Goal: Check status: Check status

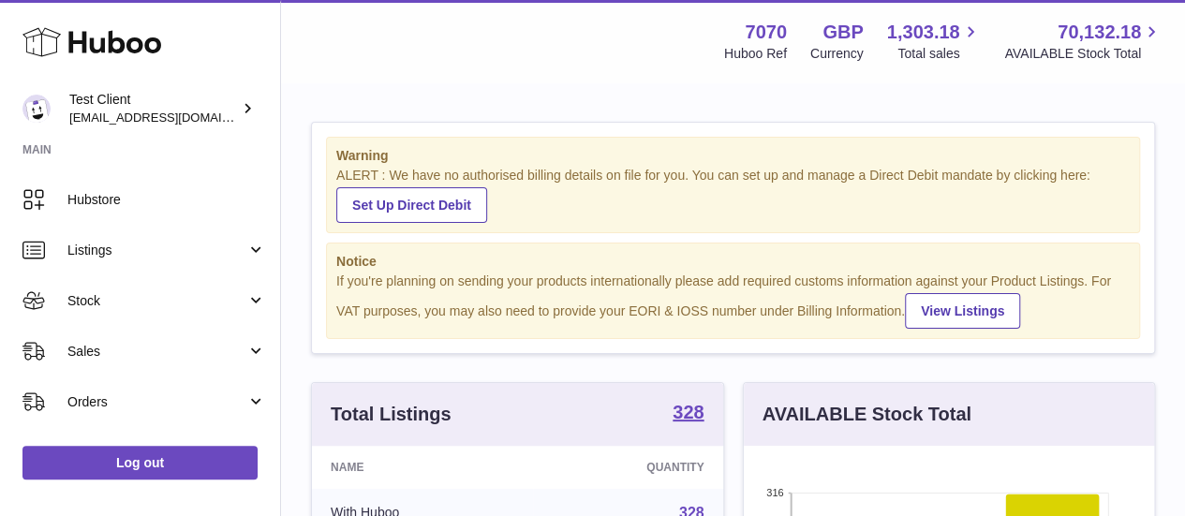
scroll to position [182, 0]
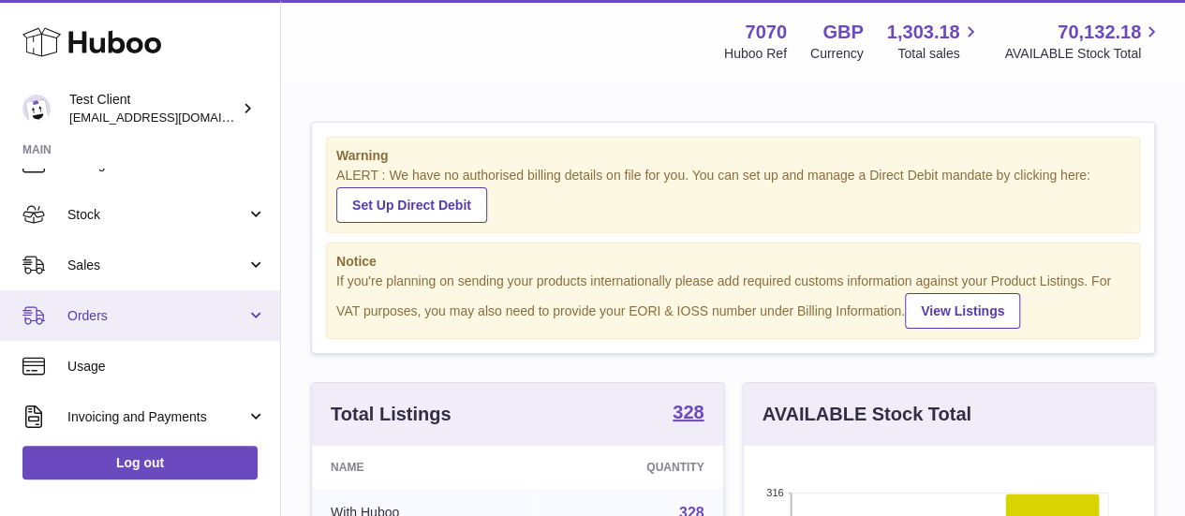
click at [160, 314] on span "Orders" at bounding box center [156, 316] width 179 height 18
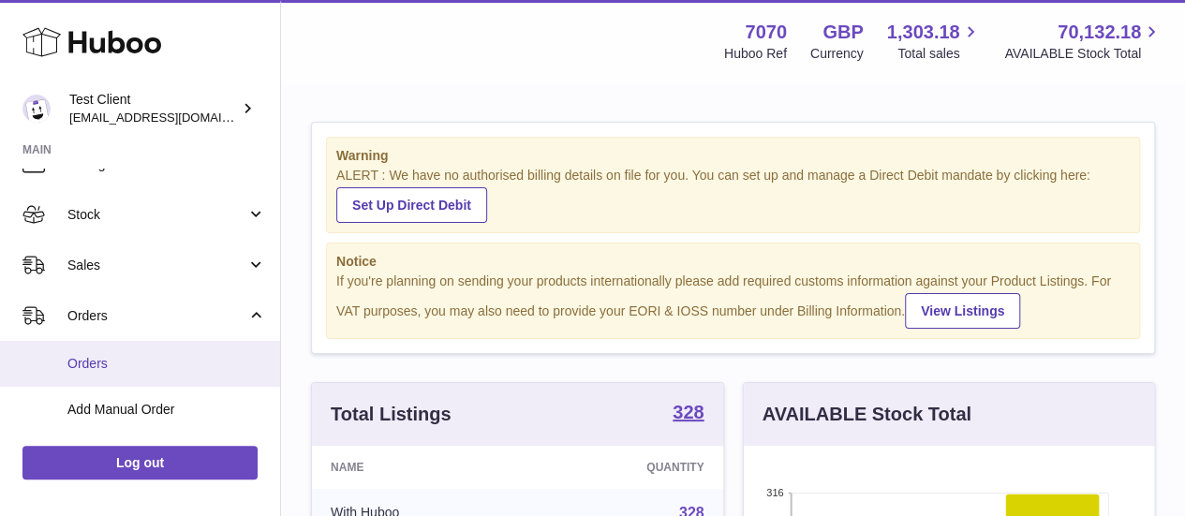
click at [134, 363] on span "Orders" at bounding box center [166, 364] width 199 height 18
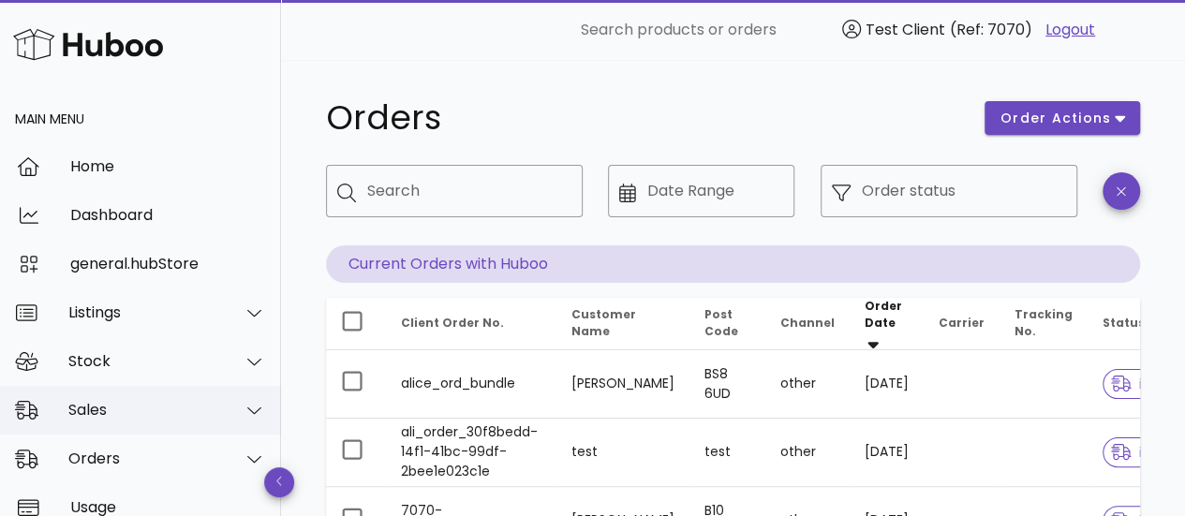
click at [136, 399] on div "Sales" at bounding box center [140, 410] width 281 height 49
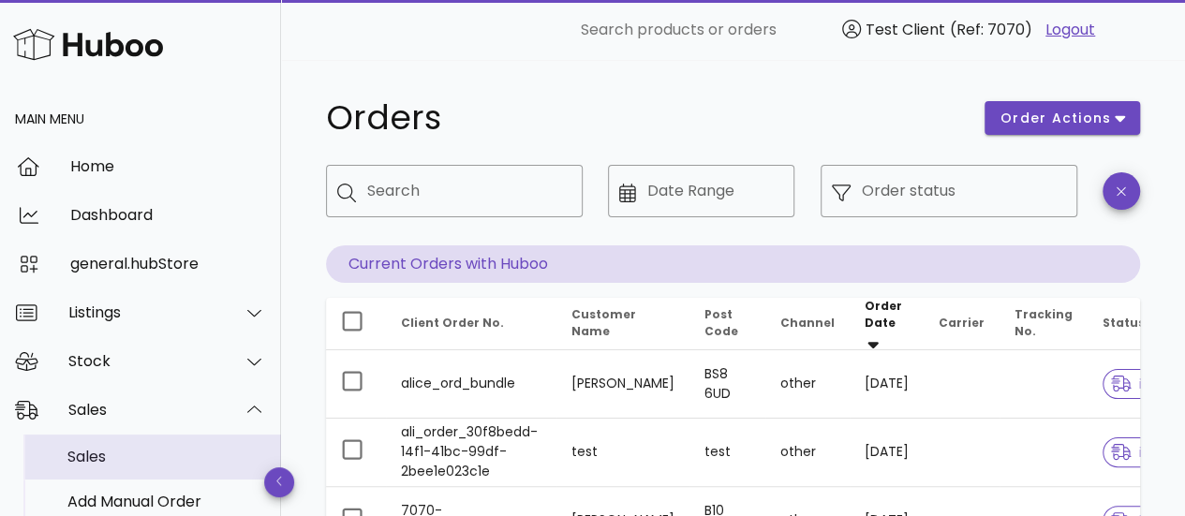
click at [127, 453] on div "Sales" at bounding box center [166, 457] width 199 height 18
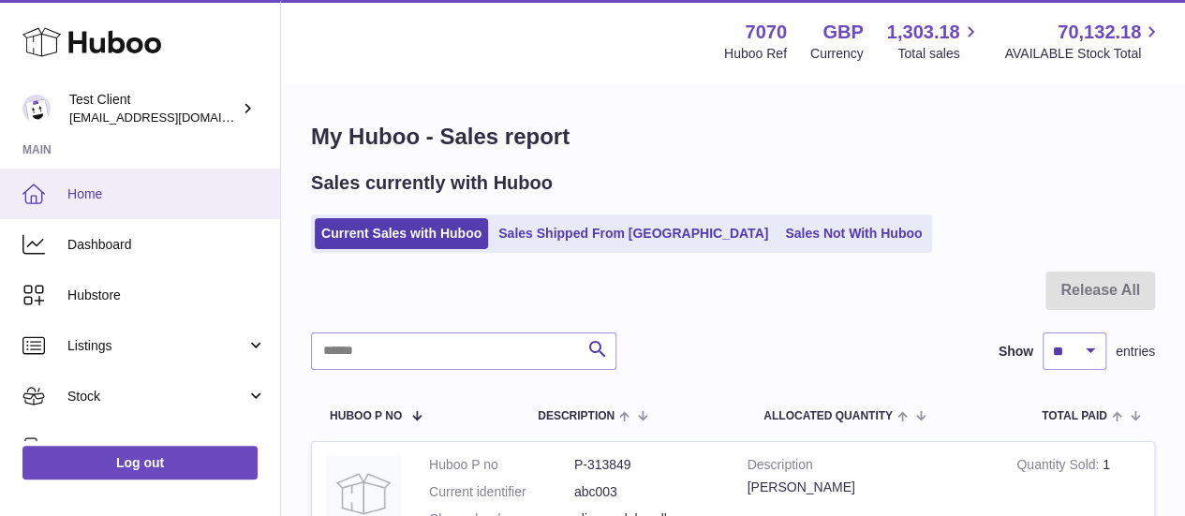
click at [116, 202] on link "Home" at bounding box center [140, 194] width 280 height 51
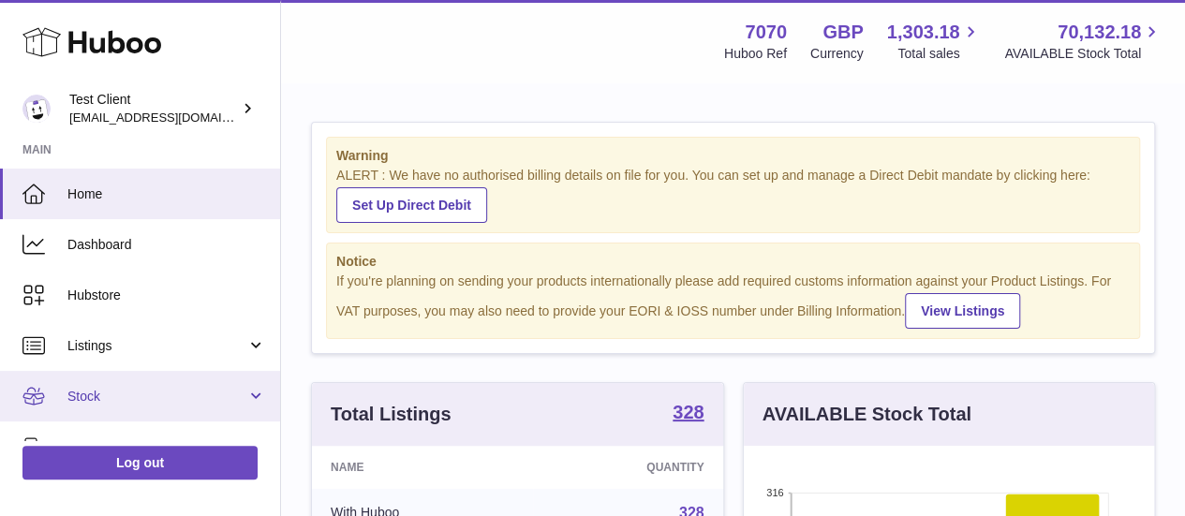
click at [169, 381] on link "Stock" at bounding box center [140, 396] width 280 height 51
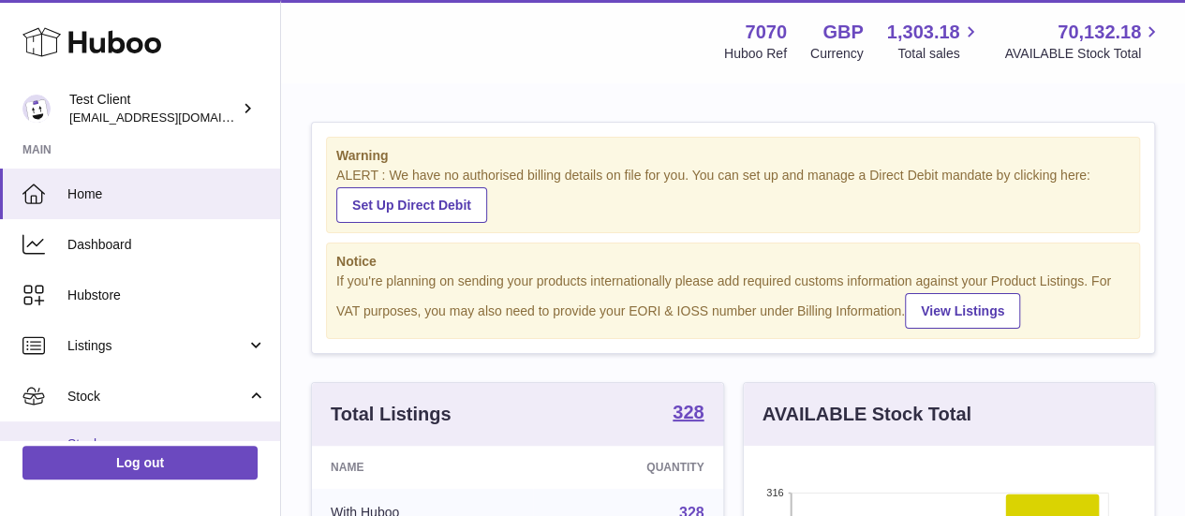
click at [154, 432] on link "Stock" at bounding box center [140, 445] width 280 height 46
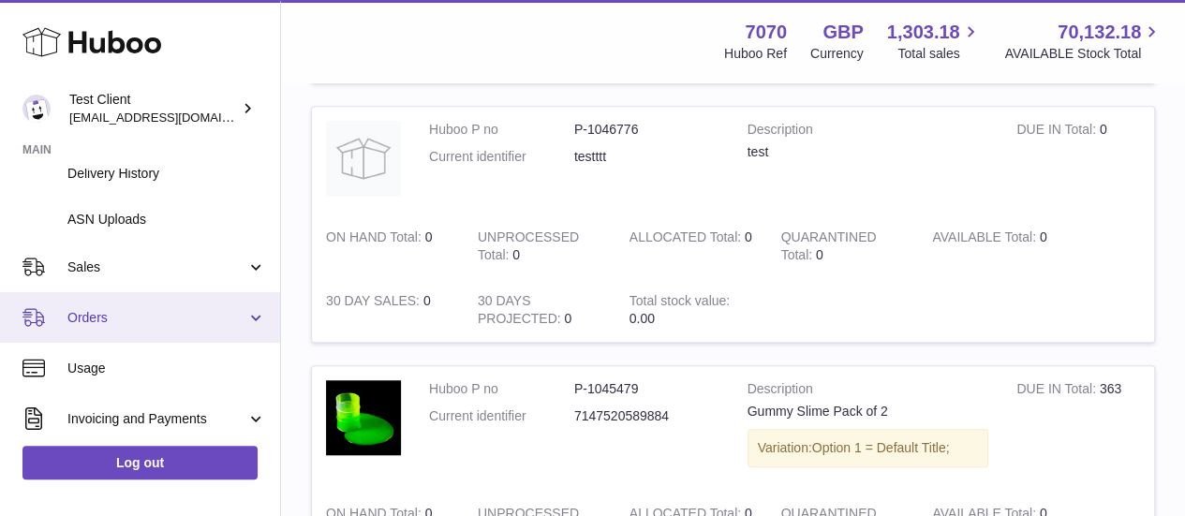
scroll to position [403, 0]
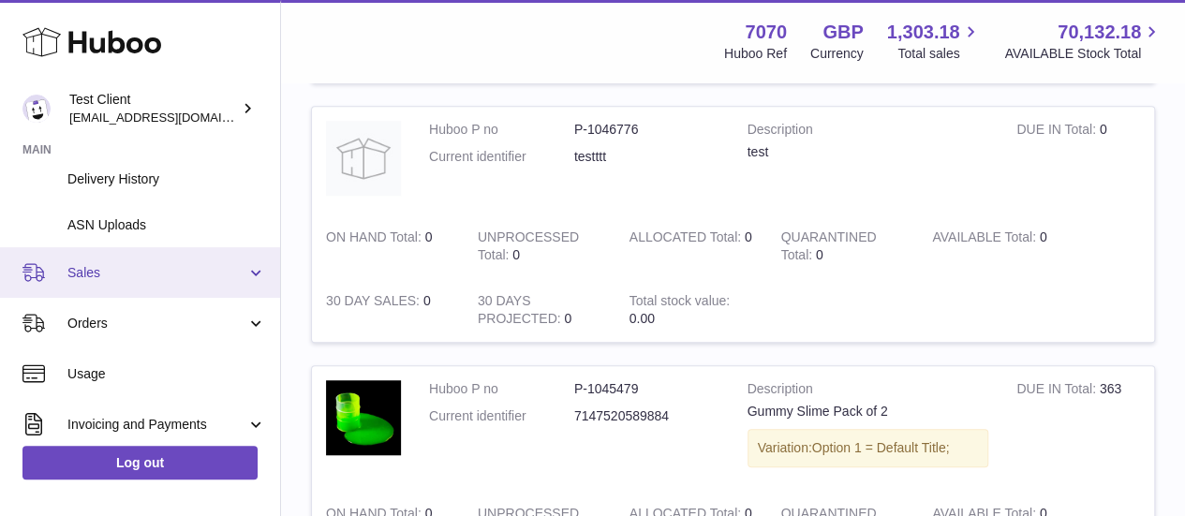
click at [167, 273] on span "Sales" at bounding box center [156, 273] width 179 height 18
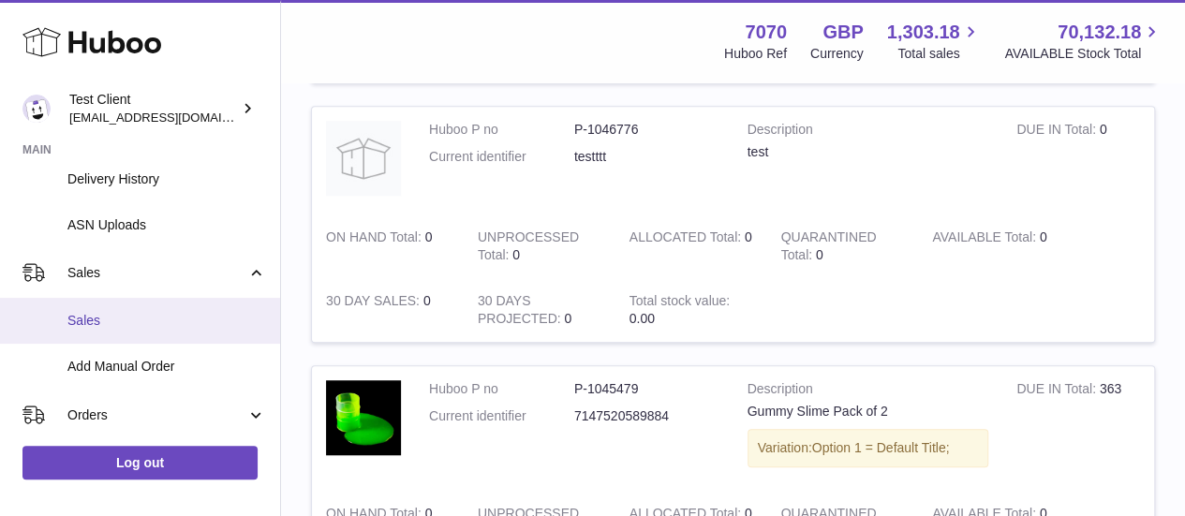
click at [166, 332] on link "Sales" at bounding box center [140, 321] width 280 height 46
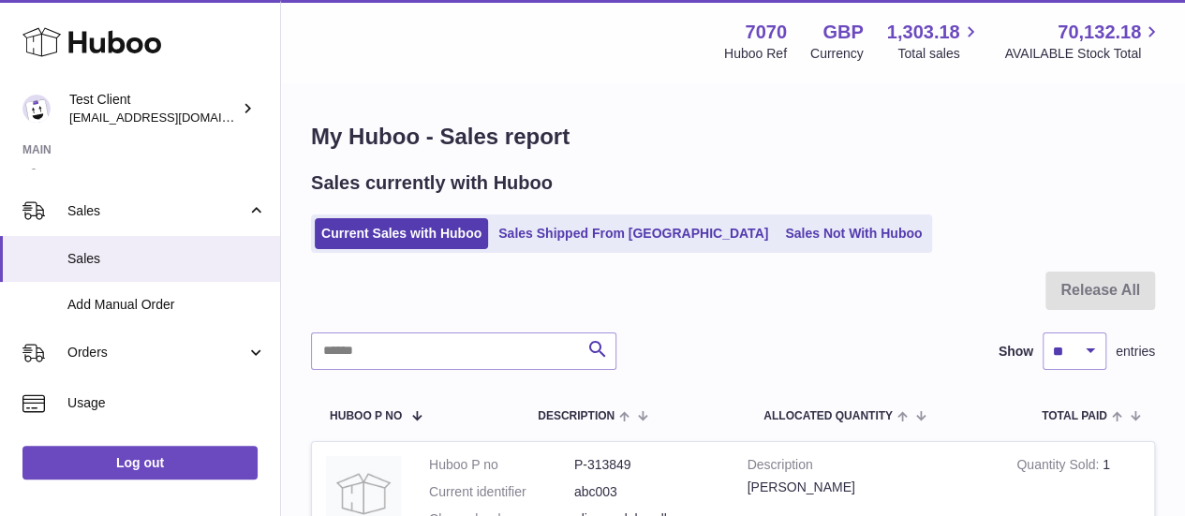
scroll to position [257, 0]
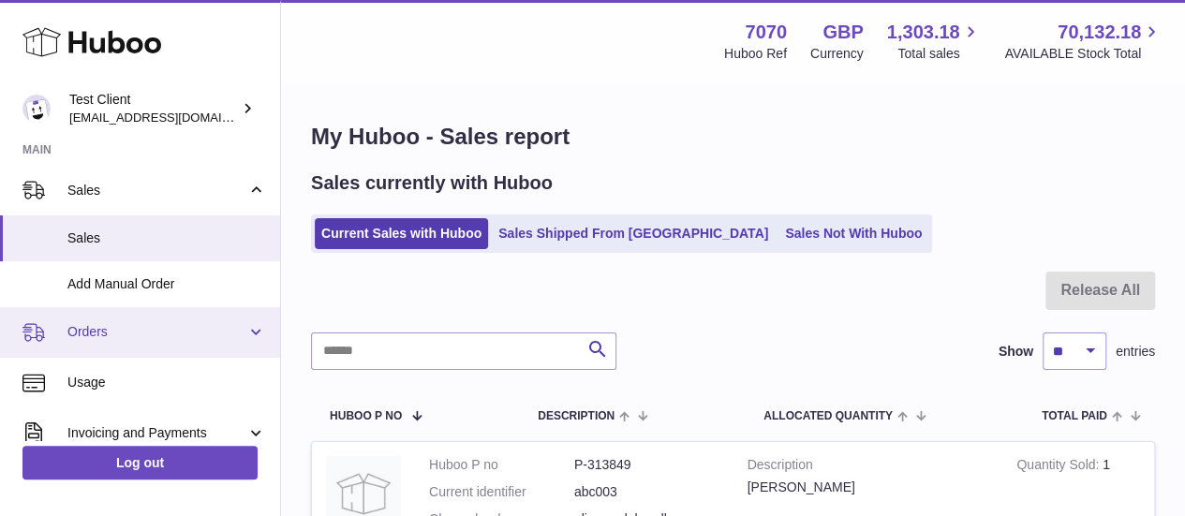
click at [163, 333] on span "Orders" at bounding box center [156, 332] width 179 height 18
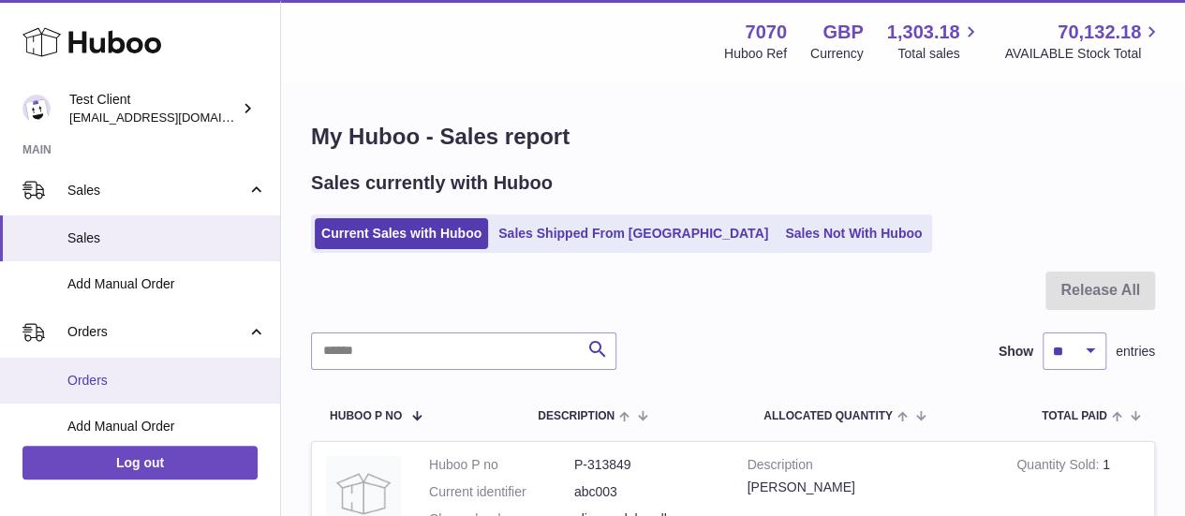
click at [185, 378] on span "Orders" at bounding box center [166, 381] width 199 height 18
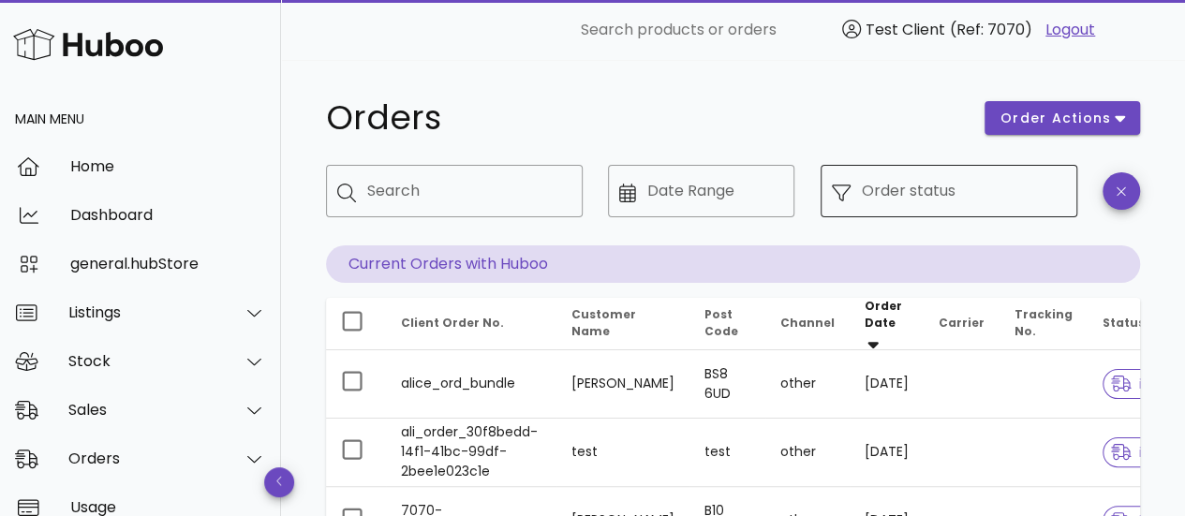
click at [991, 194] on input "Order status" at bounding box center [964, 191] width 204 height 30
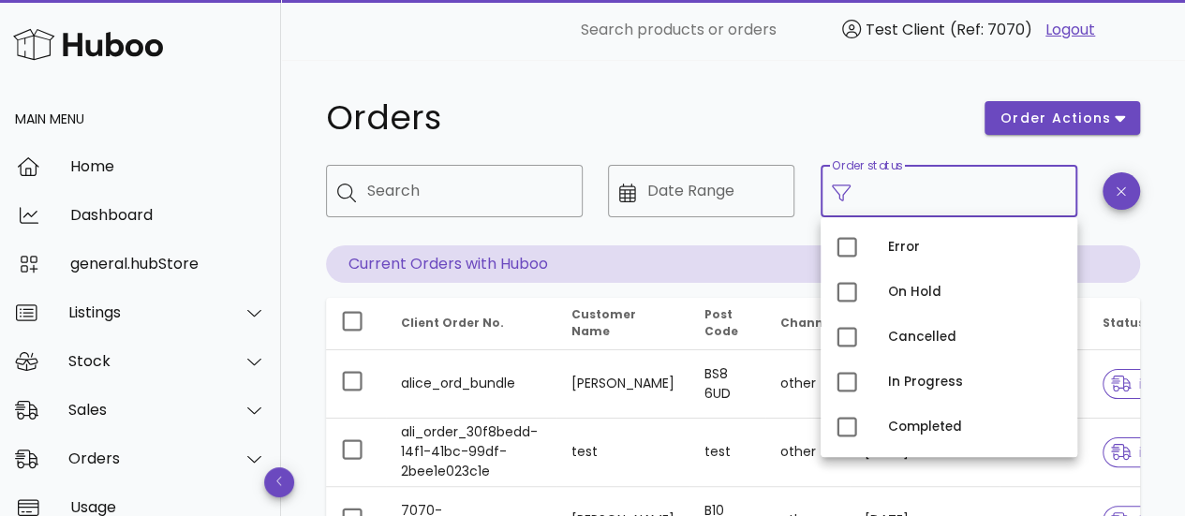
click at [721, 134] on h1 "Orders" at bounding box center [644, 118] width 636 height 34
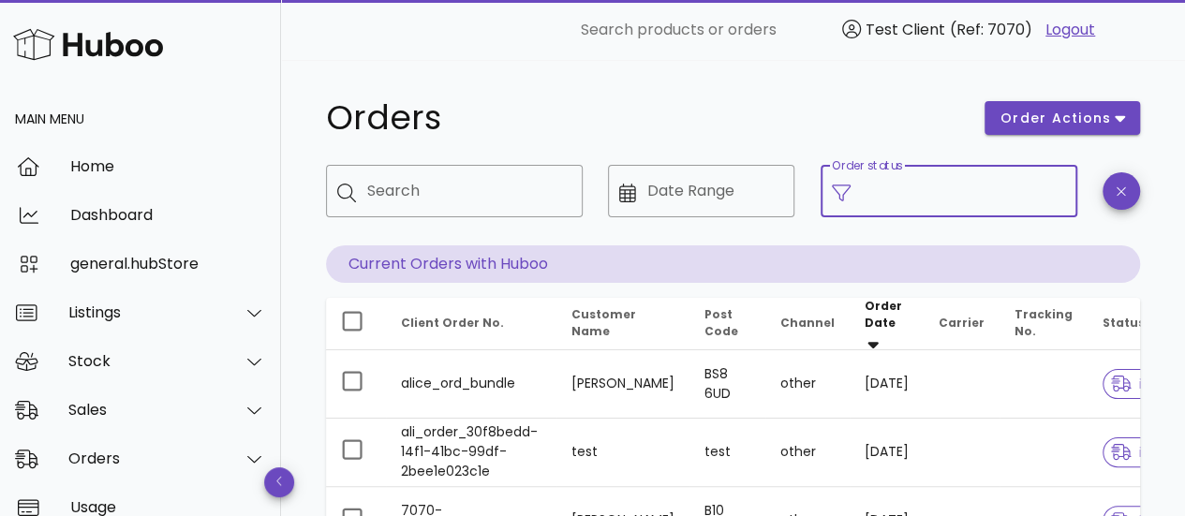
click at [909, 199] on input "Order status" at bounding box center [964, 191] width 204 height 30
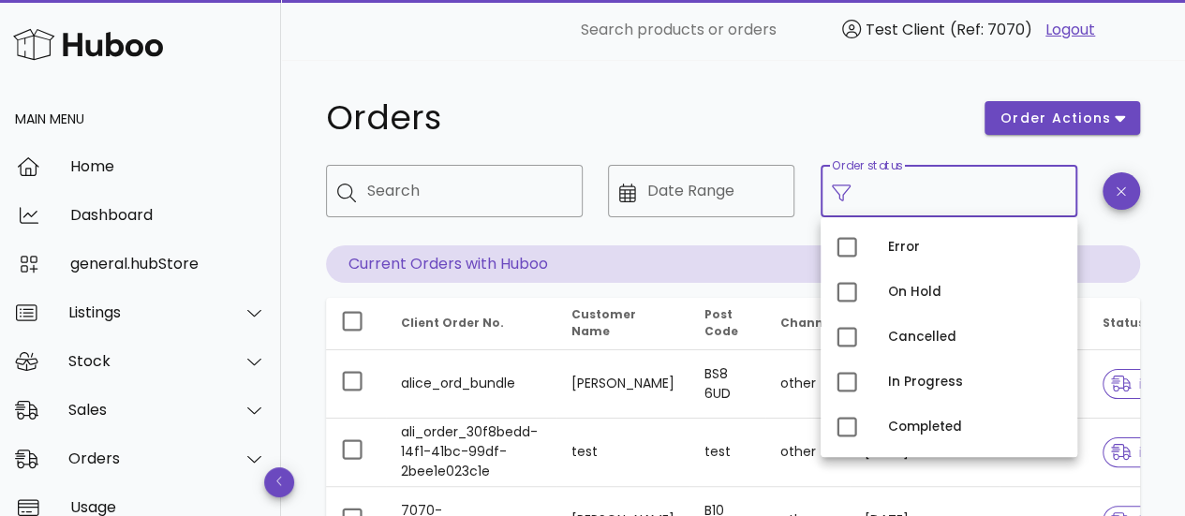
click at [852, 116] on h1 "Orders" at bounding box center [644, 118] width 636 height 34
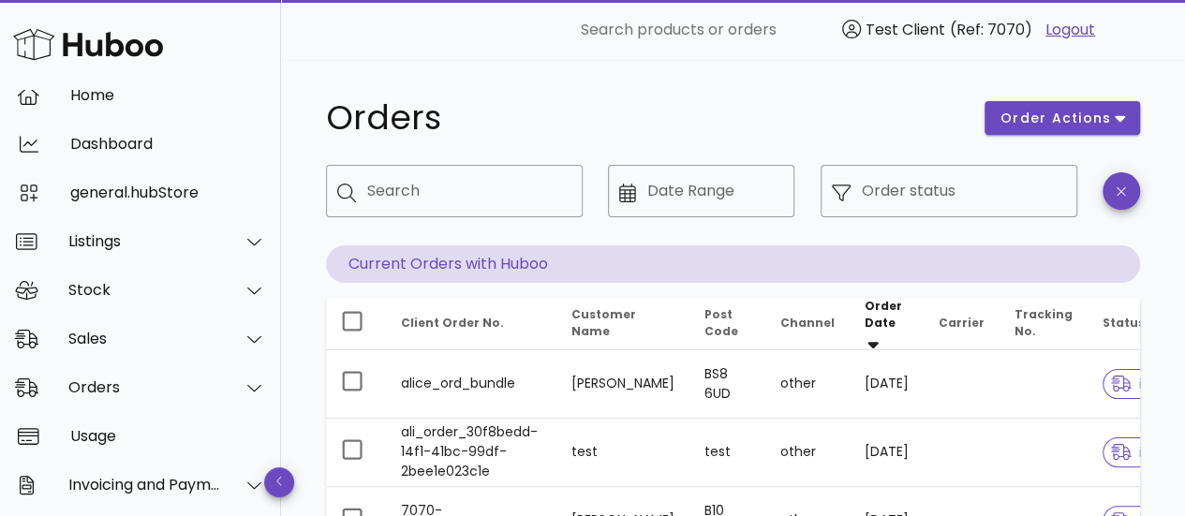
scroll to position [72, 0]
click at [169, 330] on div "Sales" at bounding box center [144, 338] width 153 height 18
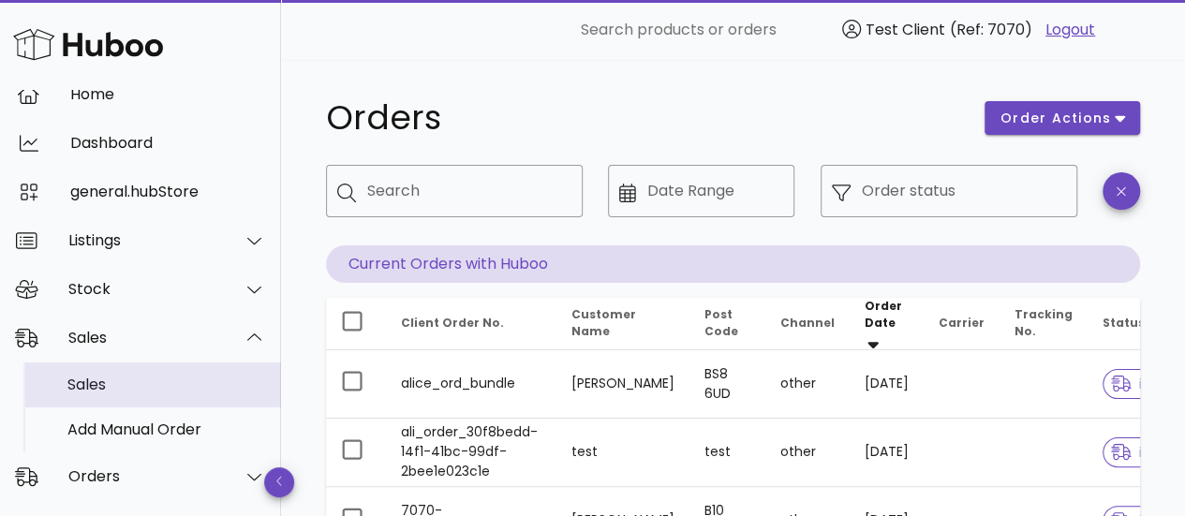
click at [181, 393] on div "Sales" at bounding box center [166, 385] width 199 height 18
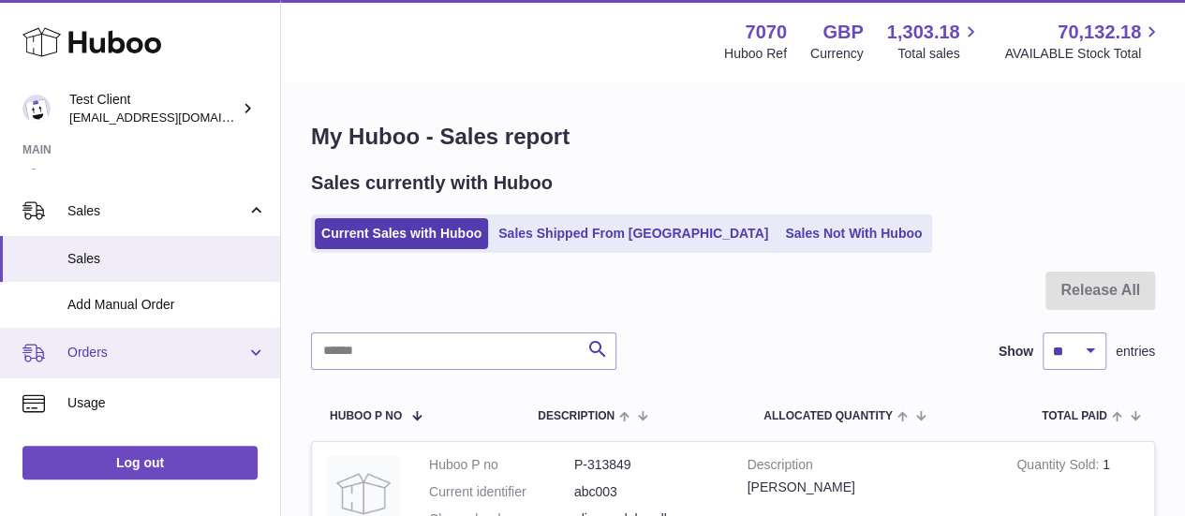
scroll to position [242, 0]
click at [182, 342] on span "Orders" at bounding box center [156, 347] width 179 height 18
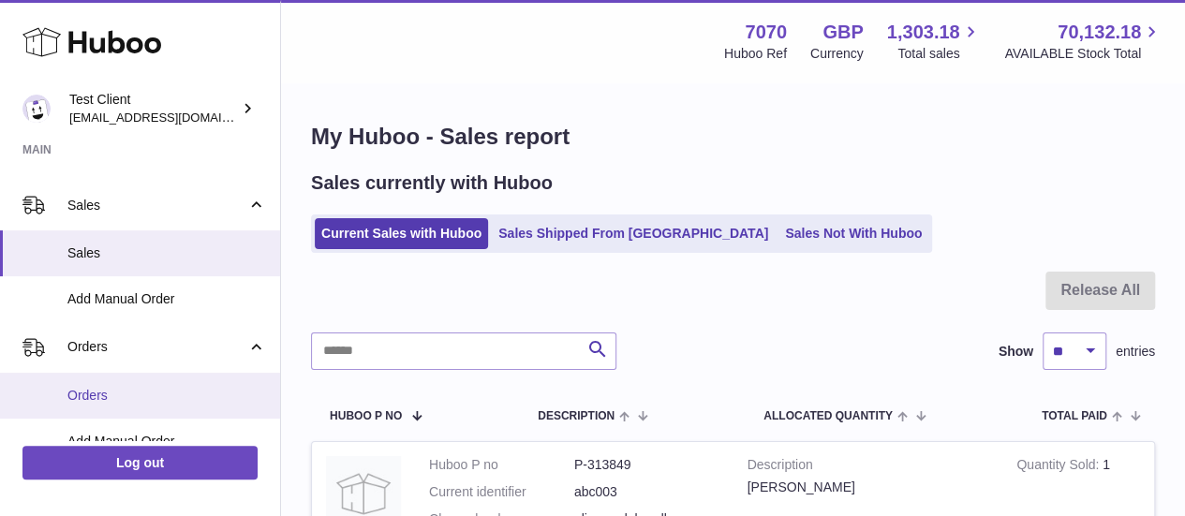
click at [167, 397] on span "Orders" at bounding box center [166, 396] width 199 height 18
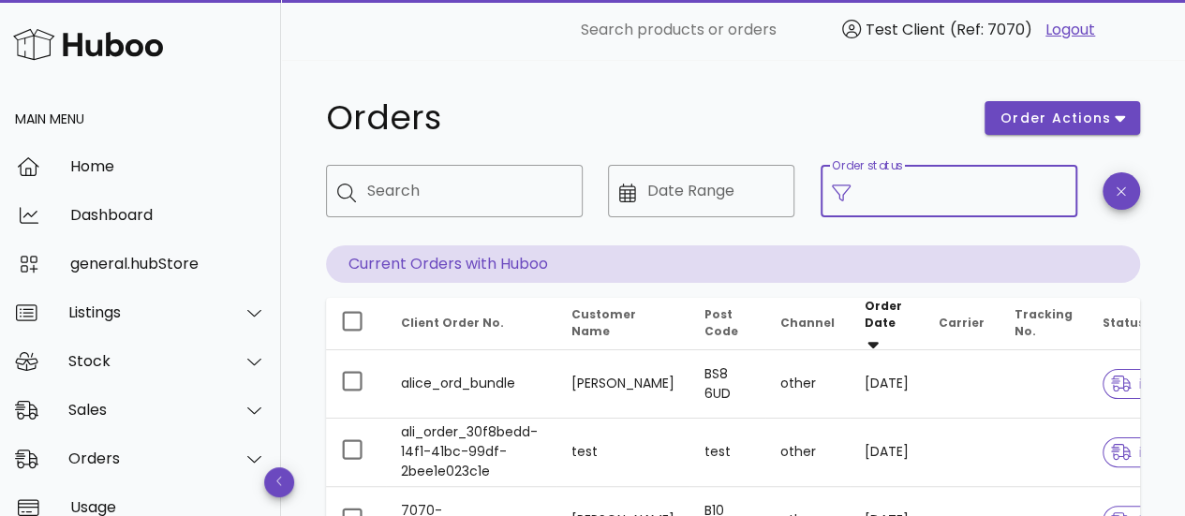
click at [914, 201] on input "Order status" at bounding box center [964, 191] width 204 height 30
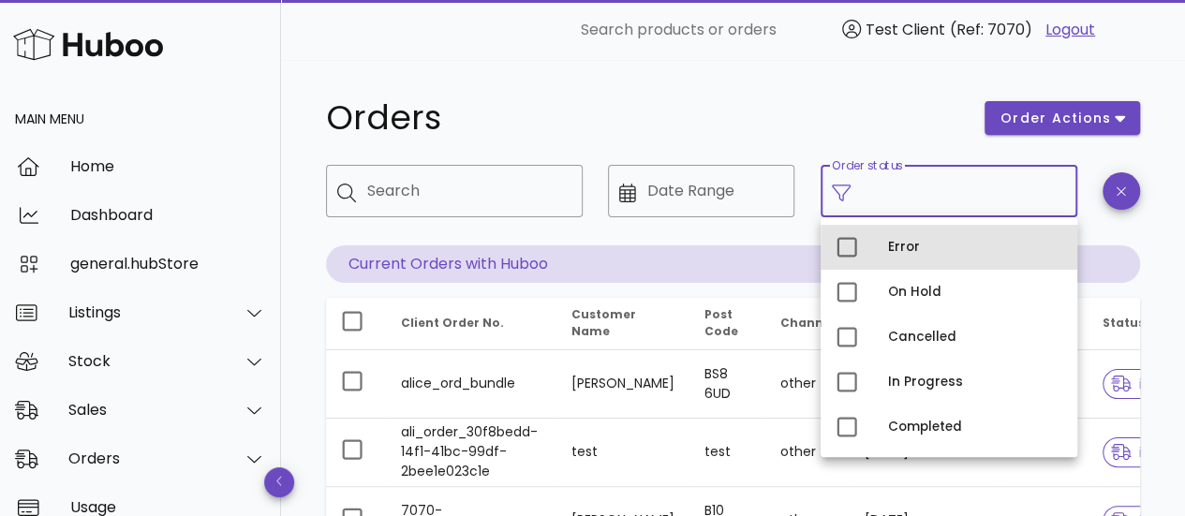
click at [926, 243] on div "Error" at bounding box center [975, 247] width 174 height 15
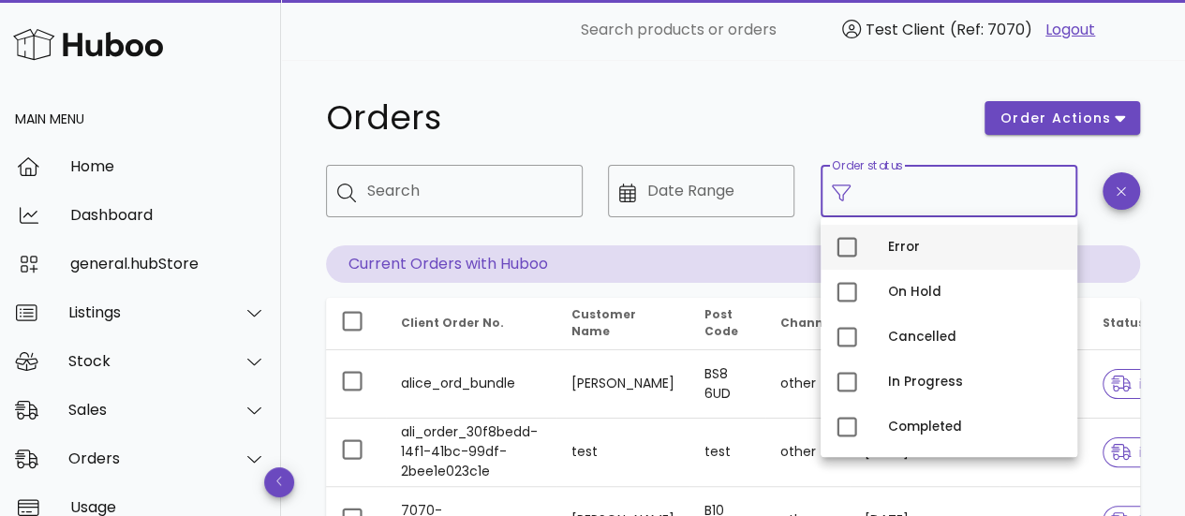
type input "**********"
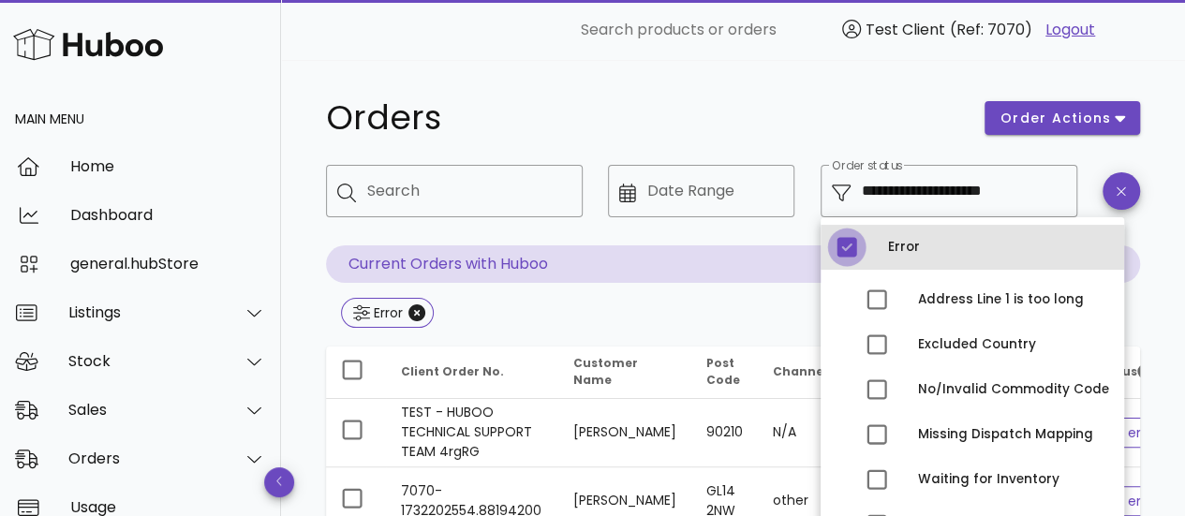
click at [847, 249] on div at bounding box center [847, 247] width 32 height 32
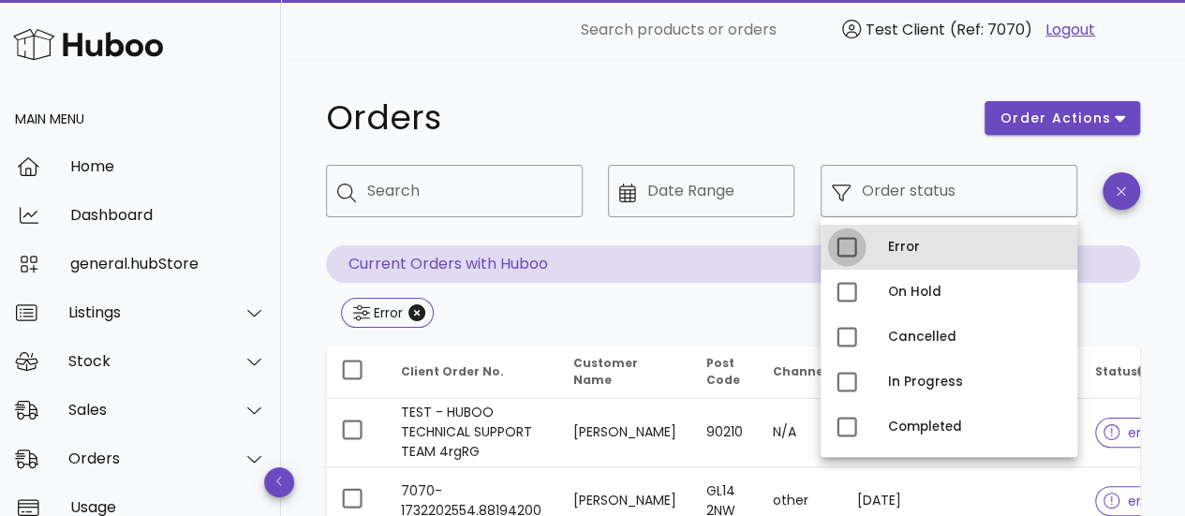
click at [847, 249] on div at bounding box center [847, 247] width 32 height 32
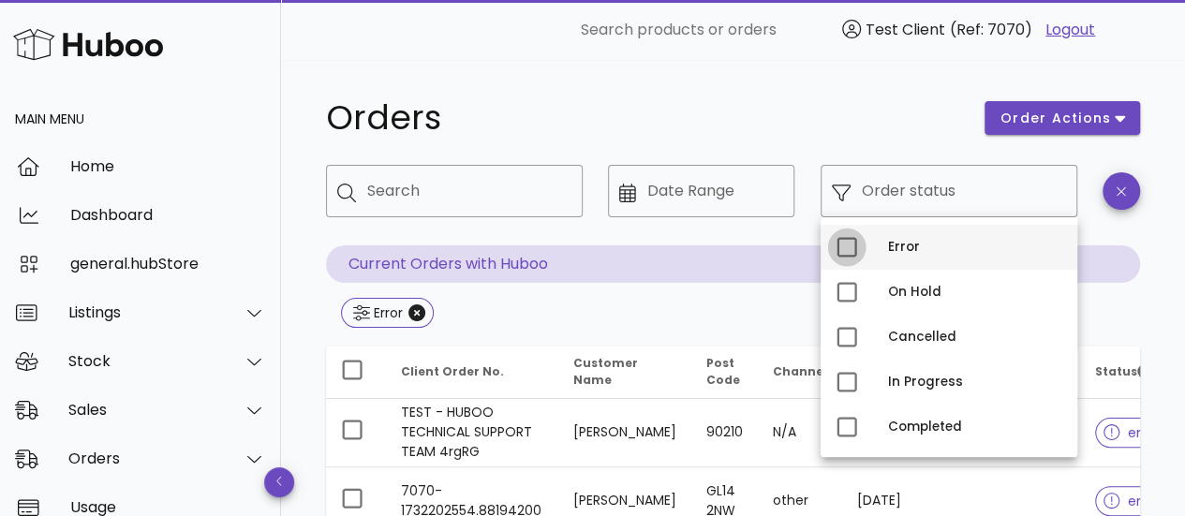
type input "**********"
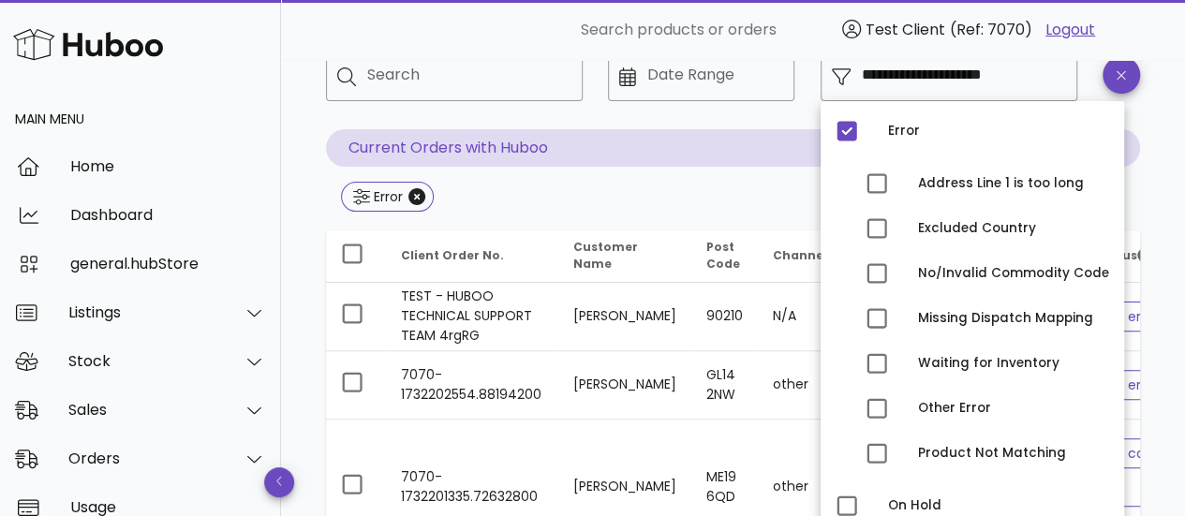
scroll to position [112, 0]
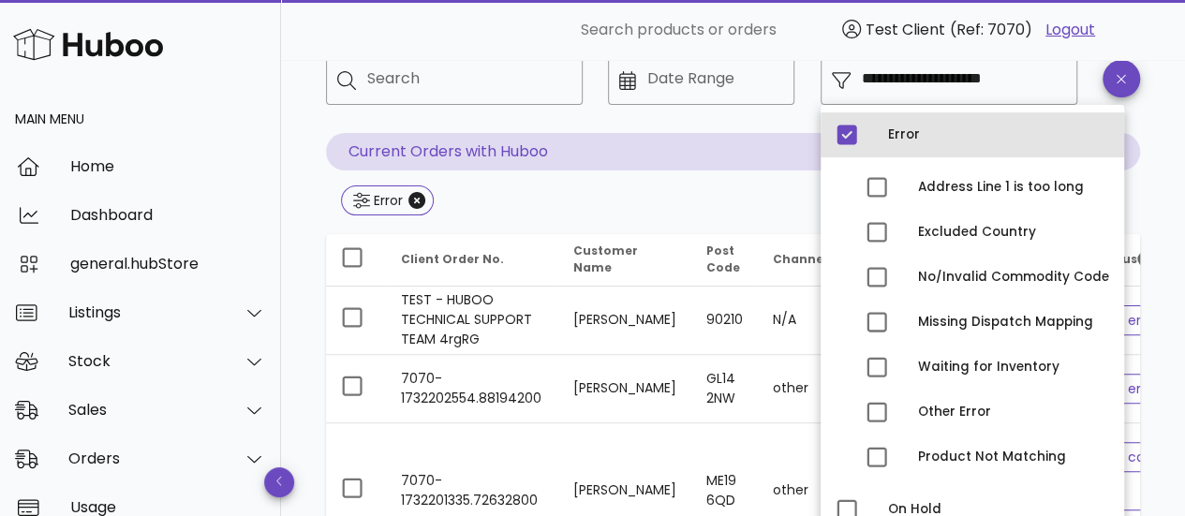
click at [879, 143] on div "Error" at bounding box center [973, 134] width 304 height 45
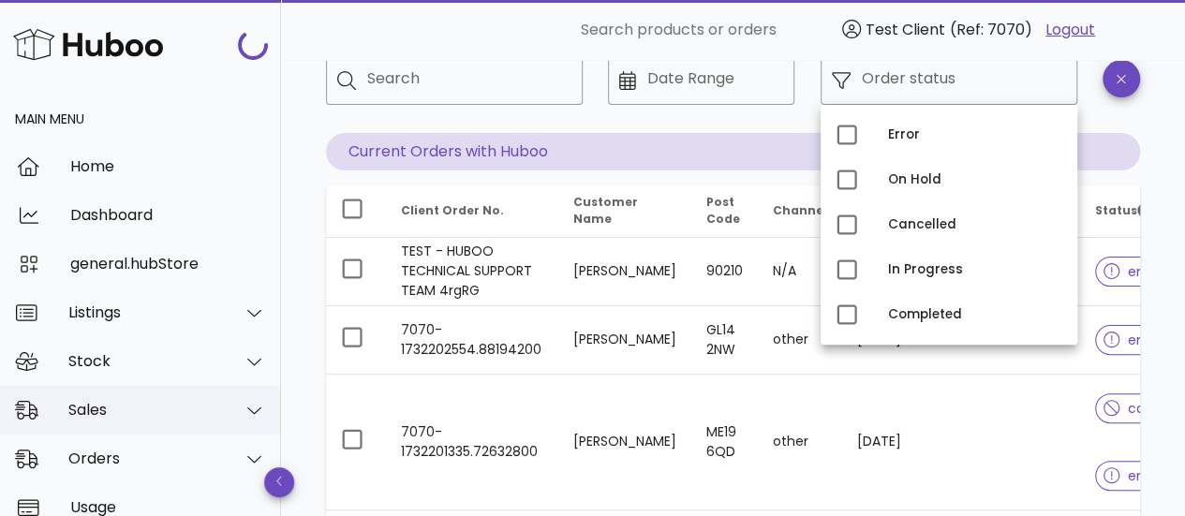
click at [136, 413] on div "Sales" at bounding box center [144, 410] width 153 height 18
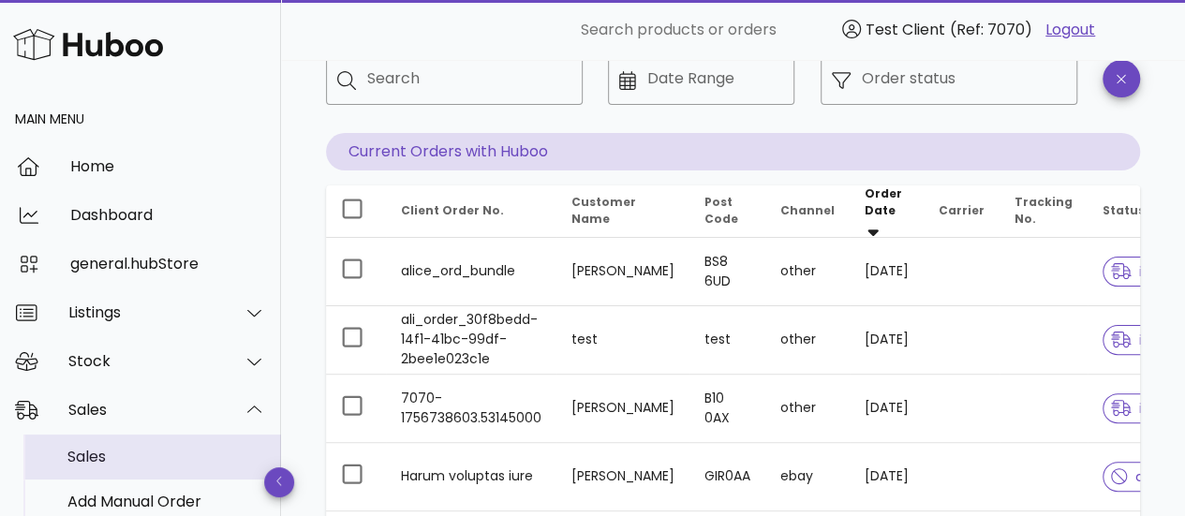
click at [132, 449] on div "Sales" at bounding box center [166, 457] width 199 height 18
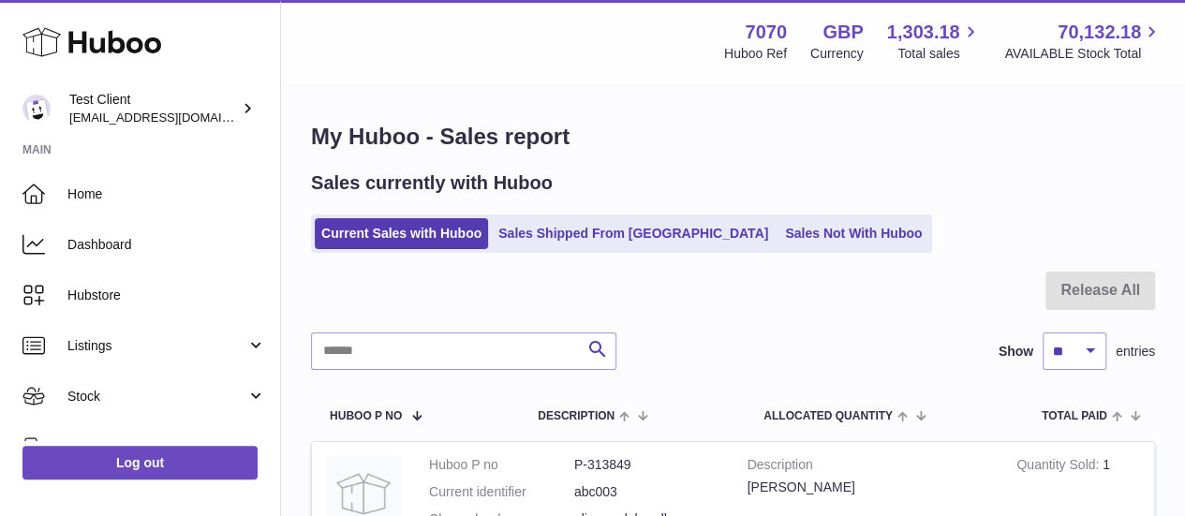
click at [392, 275] on div at bounding box center [733, 302] width 844 height 61
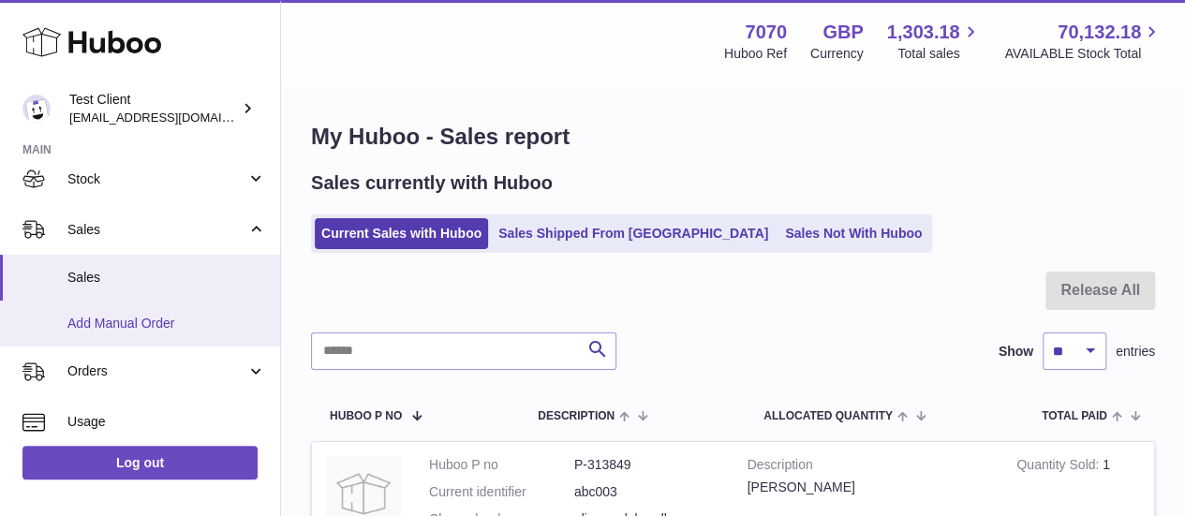
scroll to position [214, 0]
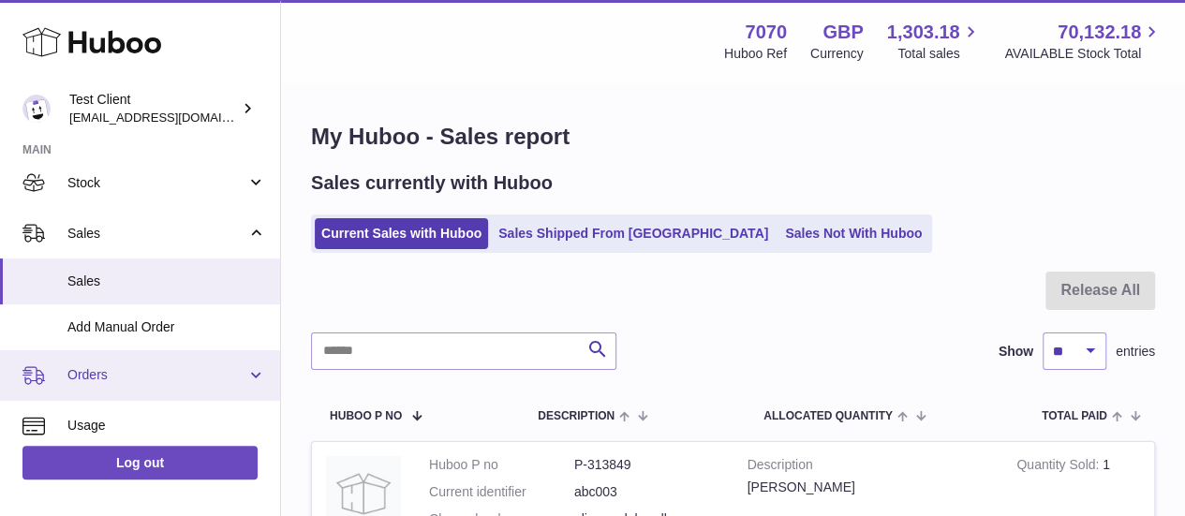
click at [134, 383] on span "Orders" at bounding box center [156, 375] width 179 height 18
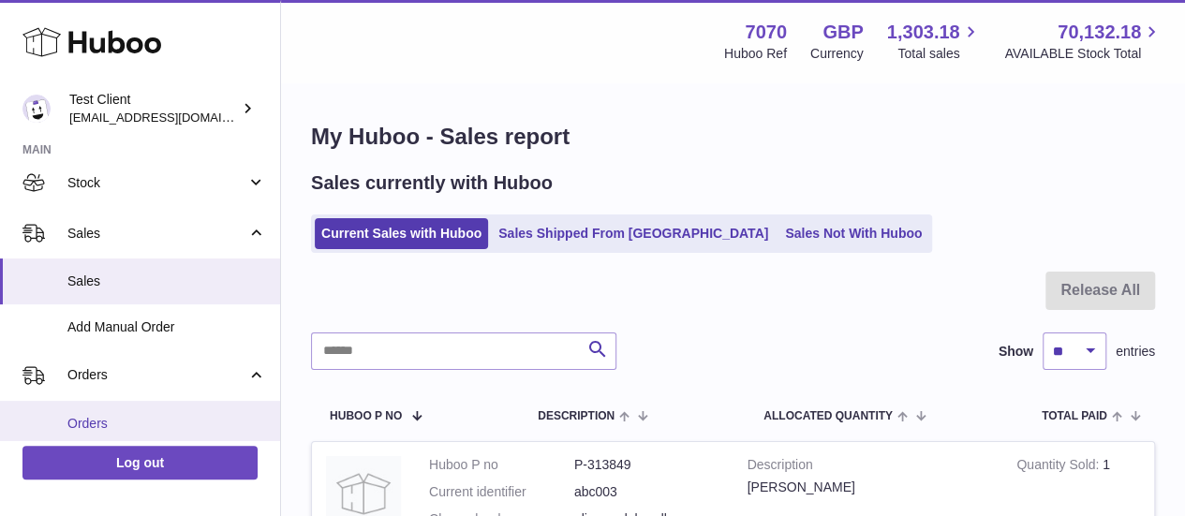
click at [124, 428] on span "Orders" at bounding box center [166, 424] width 199 height 18
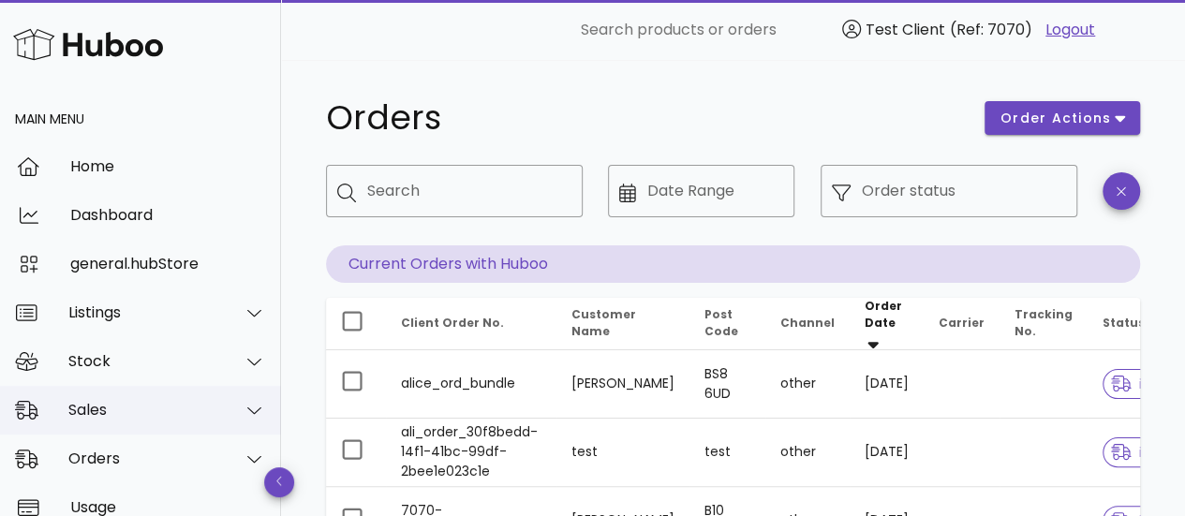
click at [105, 413] on div "Sales" at bounding box center [144, 410] width 153 height 18
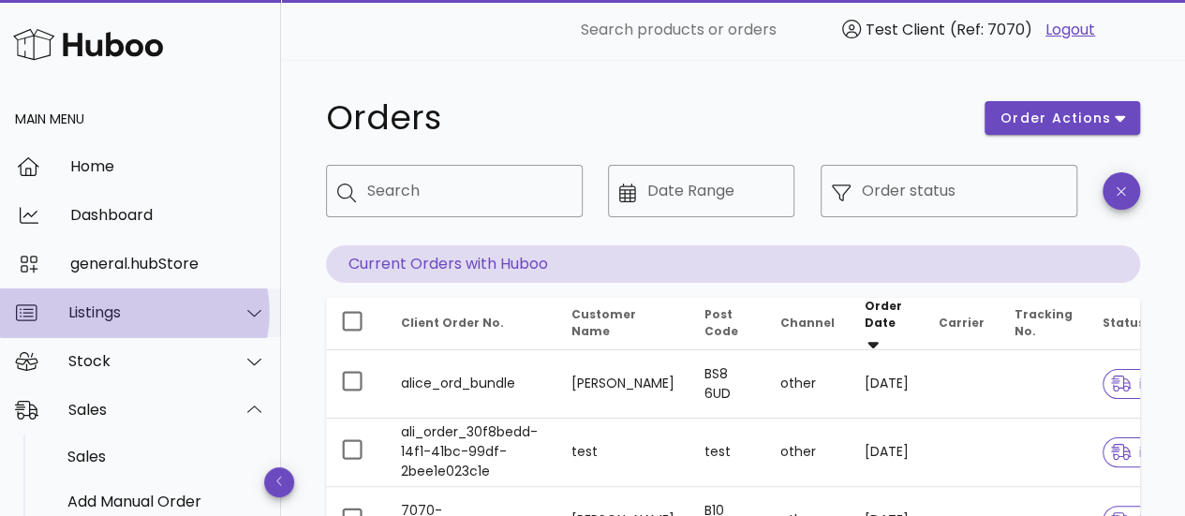
click at [141, 325] on div "Listings" at bounding box center [140, 313] width 281 height 49
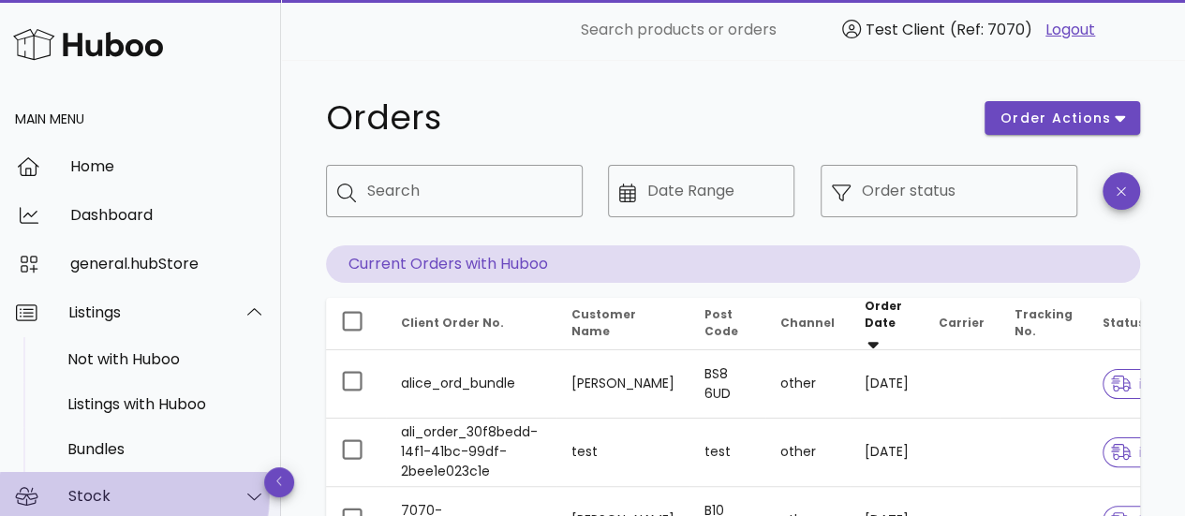
click at [116, 484] on div "Stock" at bounding box center [140, 496] width 281 height 49
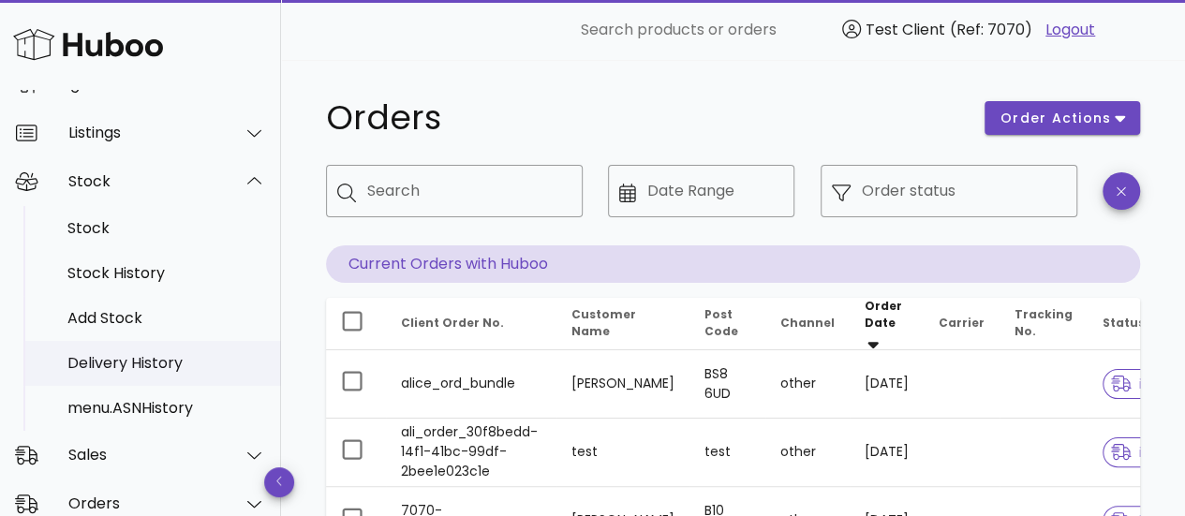
scroll to position [178, 0]
